Goal: Task Accomplishment & Management: Manage account settings

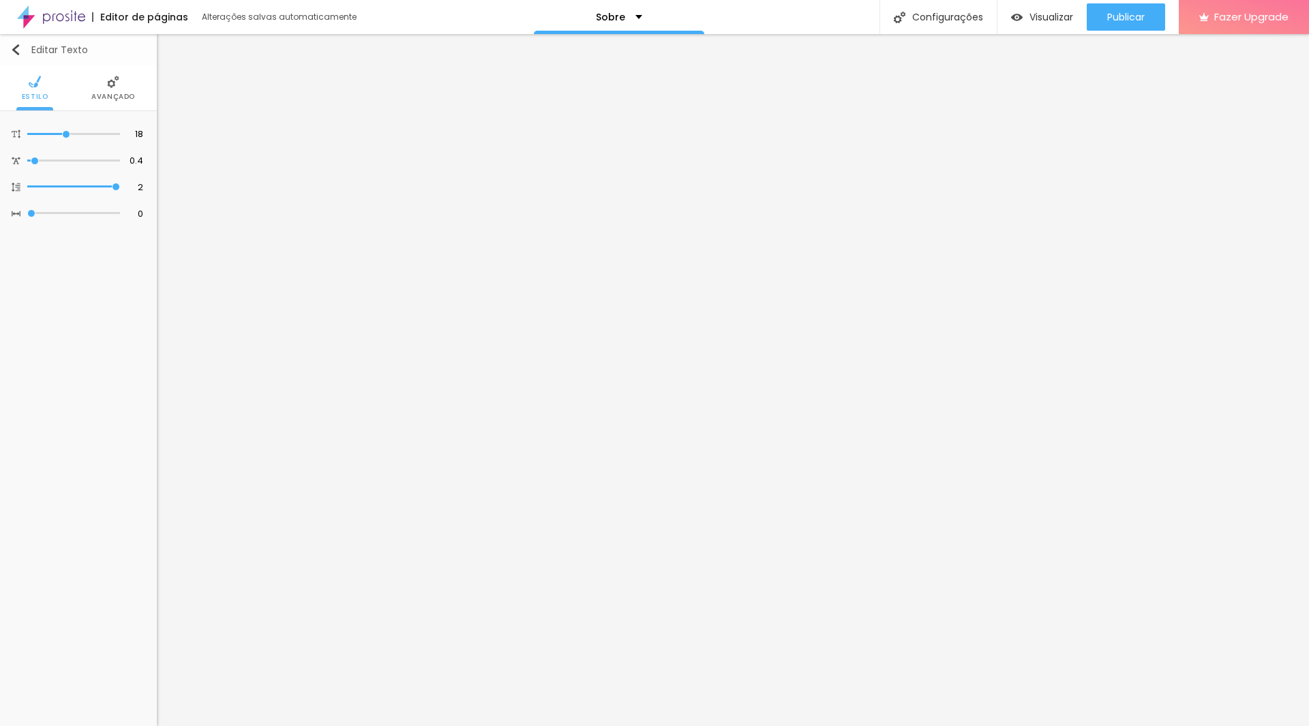
click at [25, 52] on div "Editar Texto" at bounding box center [49, 49] width 78 height 11
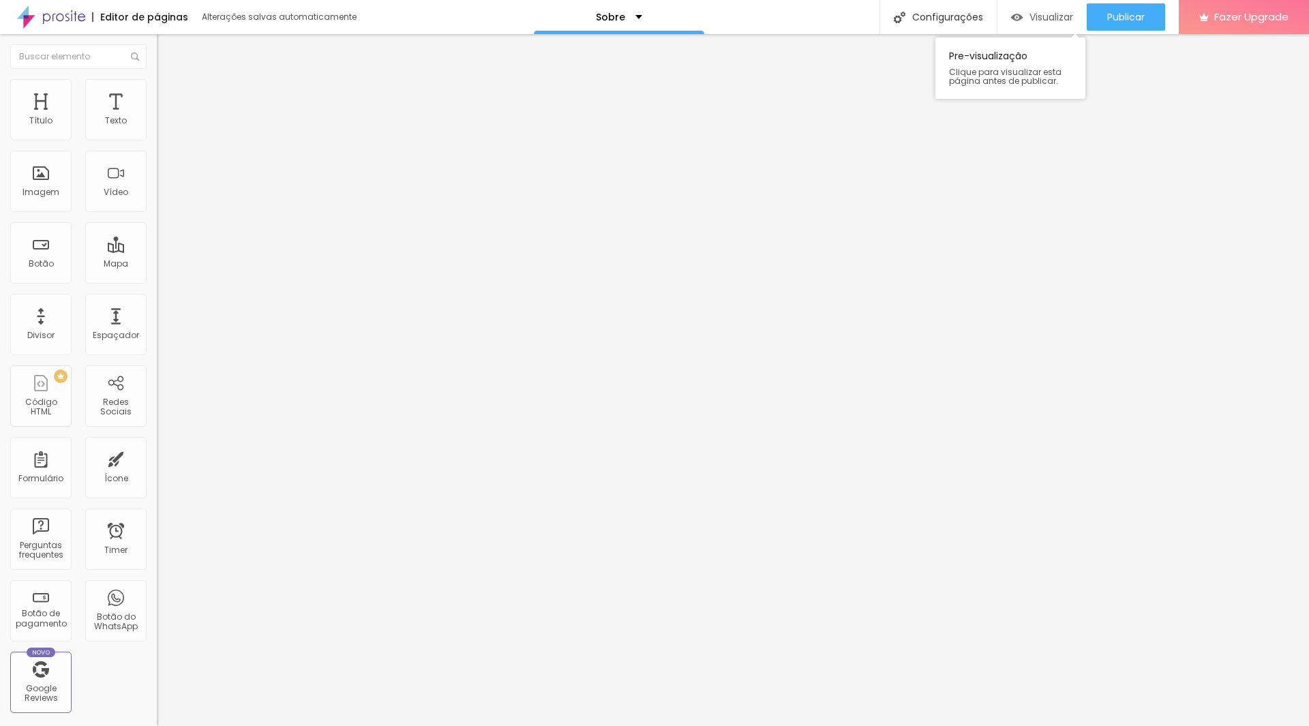
click at [1034, 21] on span "Visualizar" at bounding box center [1051, 17] width 44 height 11
drag, startPoint x: 96, startPoint y: 157, endPoint x: 0, endPoint y: 144, distance: 97.0
click at [157, 144] on div "Endereço Porto, Portugal Alinhamento 12 Zoom" at bounding box center [235, 242] width 157 height 273
type input "Gondomar"
click at [157, 139] on input "(93)2443-487" at bounding box center [239, 132] width 164 height 14
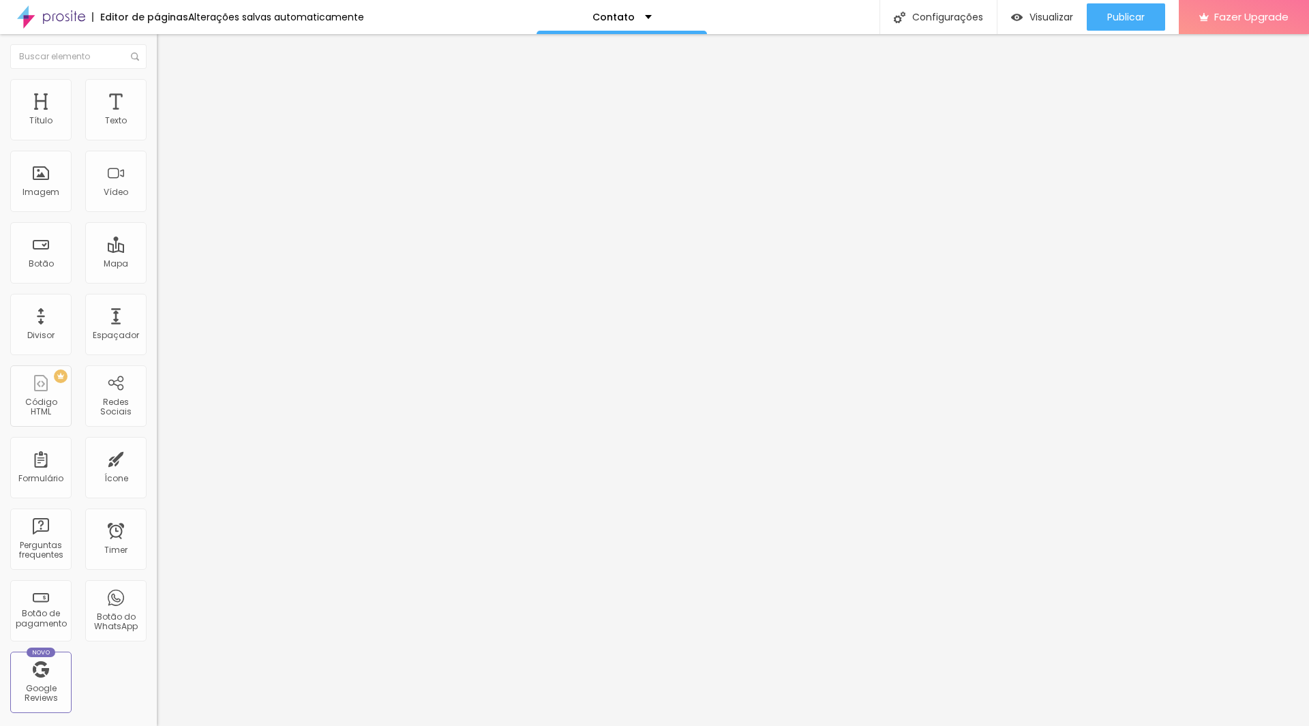
drag, startPoint x: 141, startPoint y: 155, endPoint x: 27, endPoint y: 144, distance: 114.3
click at [157, 144] on div "(93)2443-487 + 351" at bounding box center [235, 274] width 157 height 299
type input "932443487"
